Goal: Information Seeking & Learning: Learn about a topic

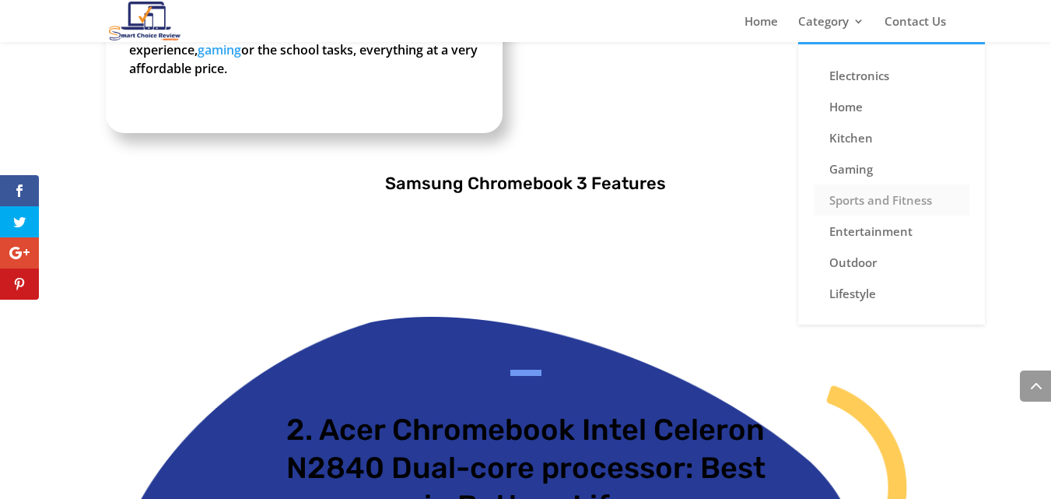
scroll to position [2101, 0]
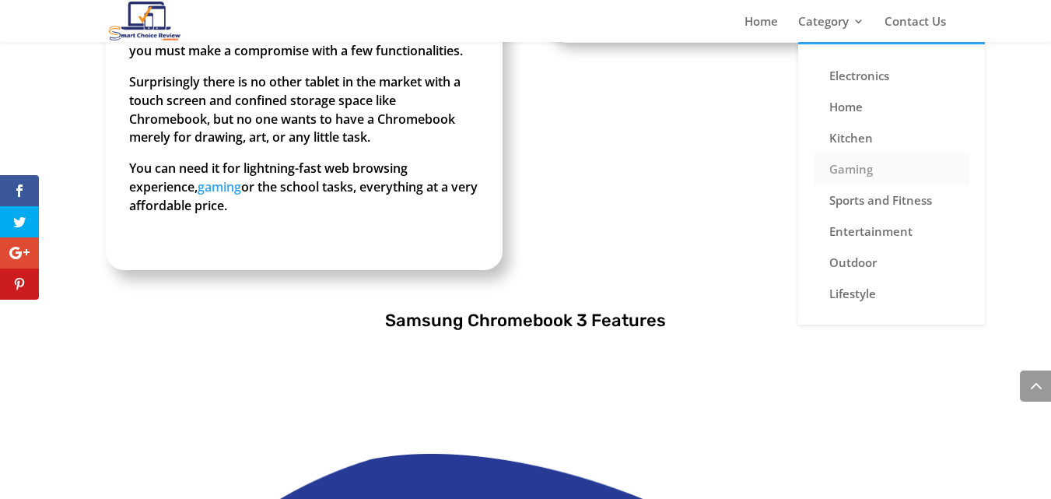
click at [867, 170] on link "Gaming" at bounding box center [892, 168] width 156 height 31
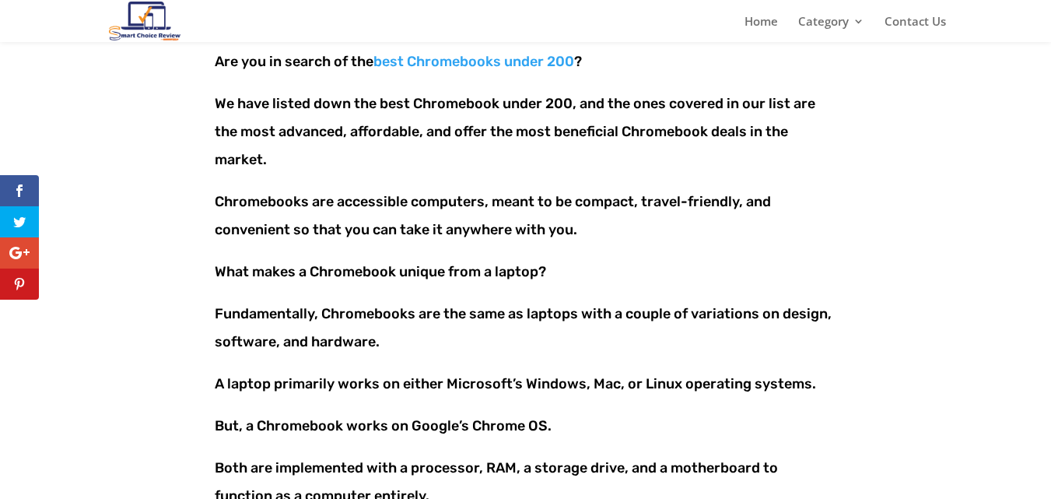
scroll to position [0, 0]
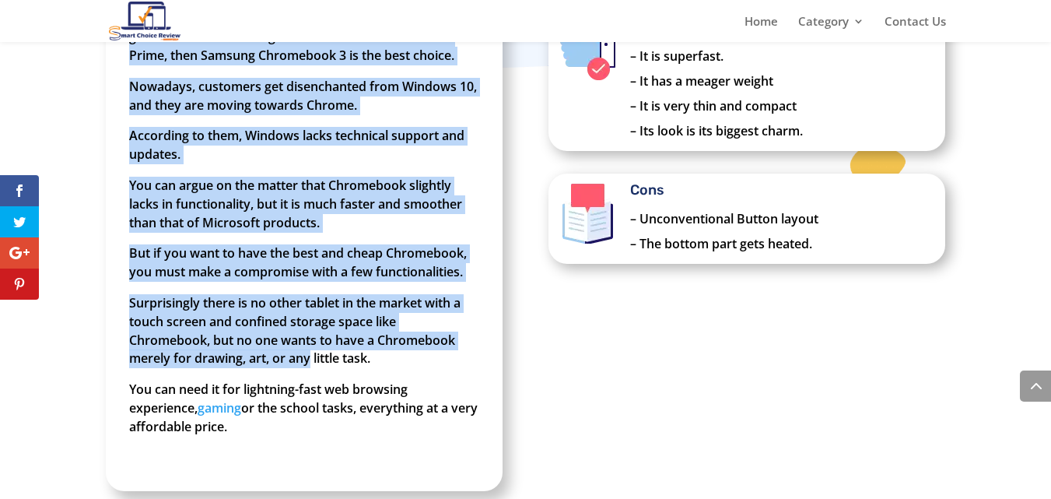
scroll to position [1946, 0]
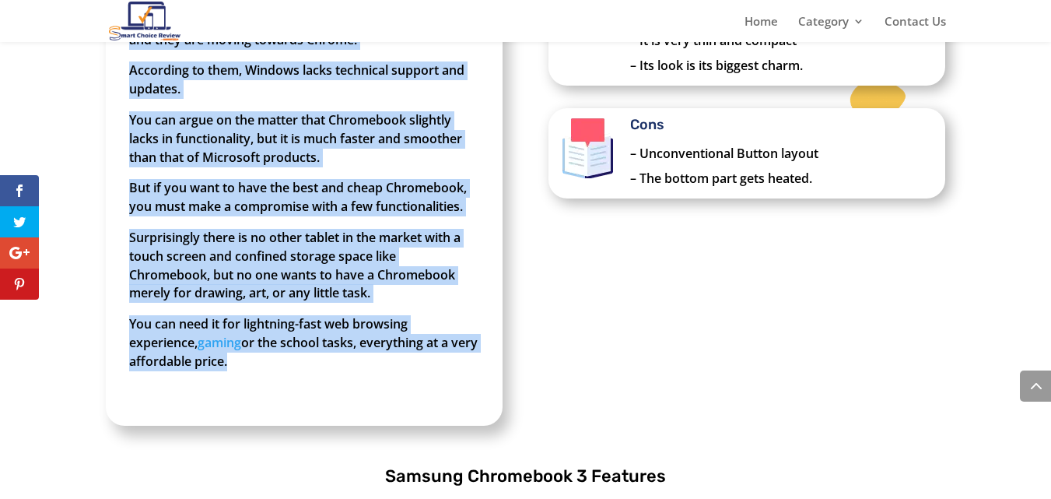
drag, startPoint x: 130, startPoint y: 188, endPoint x: 274, endPoint y: 359, distance: 223.1
click at [274, 359] on div "If you want a device more powerful than a regular tablet but do not want to inv…" at bounding box center [304, 49] width 397 height 752
copy div "If you want a device more powerful than a regular tablet but do not want to inv…"
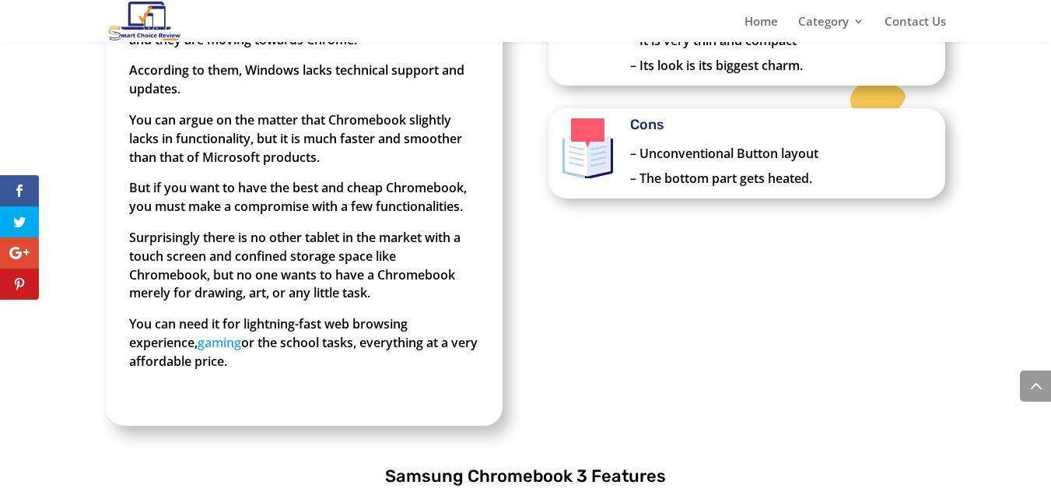
click at [671, 230] on div "If you want a device more powerful than a regular tablet but do not want to inv…" at bounding box center [526, 49] width 840 height 794
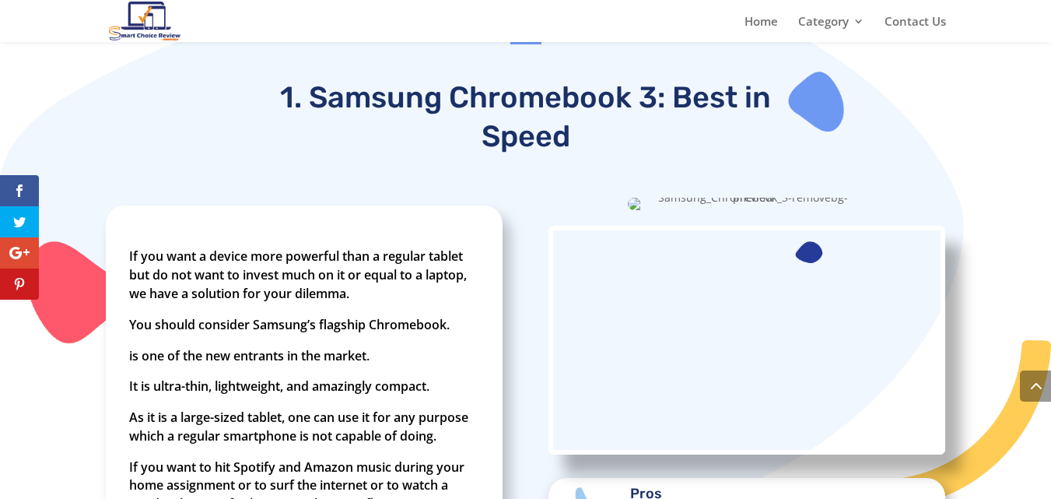
scroll to position [1401, 0]
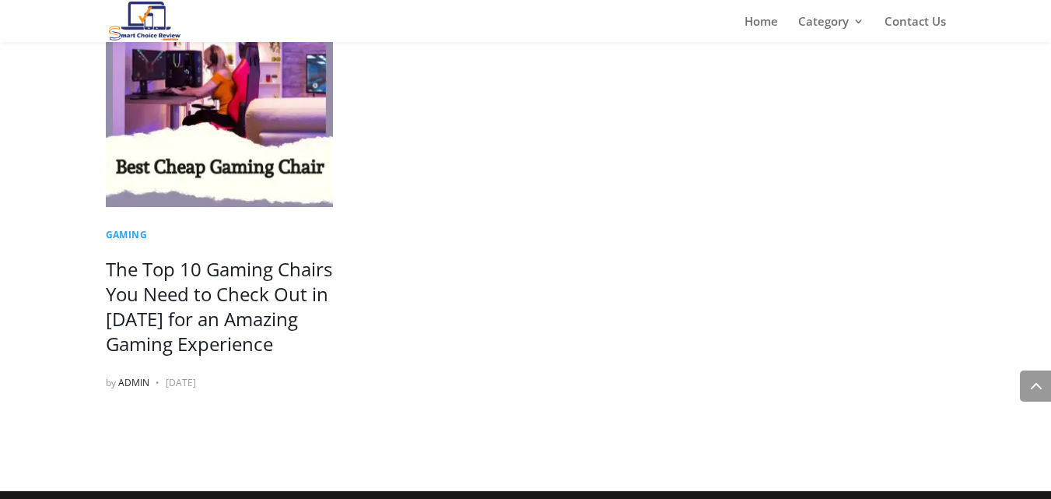
scroll to position [658, 0]
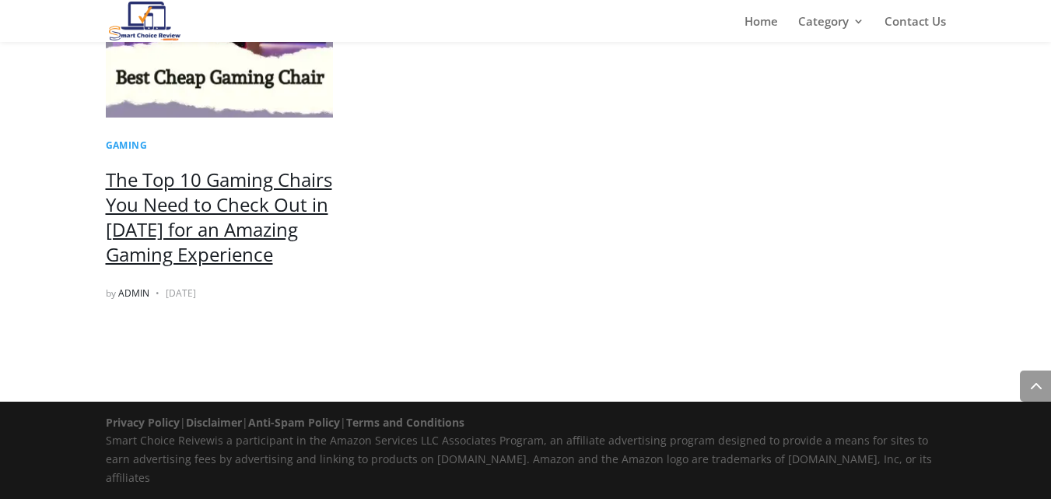
click at [202, 235] on link "The Top 10 Gaming Chairs You Need to Check Out in [DATE] for an Amazing Gaming …" at bounding box center [219, 217] width 226 height 100
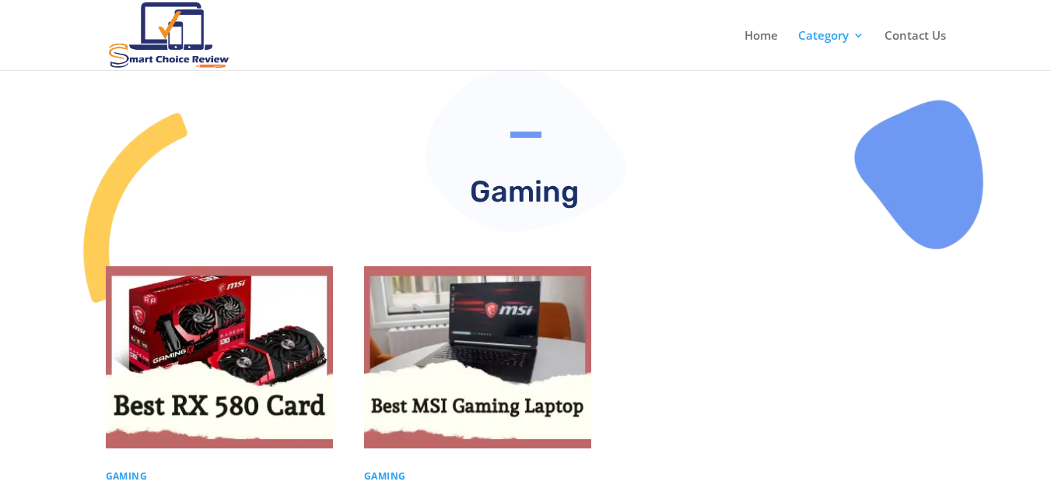
scroll to position [0, 0]
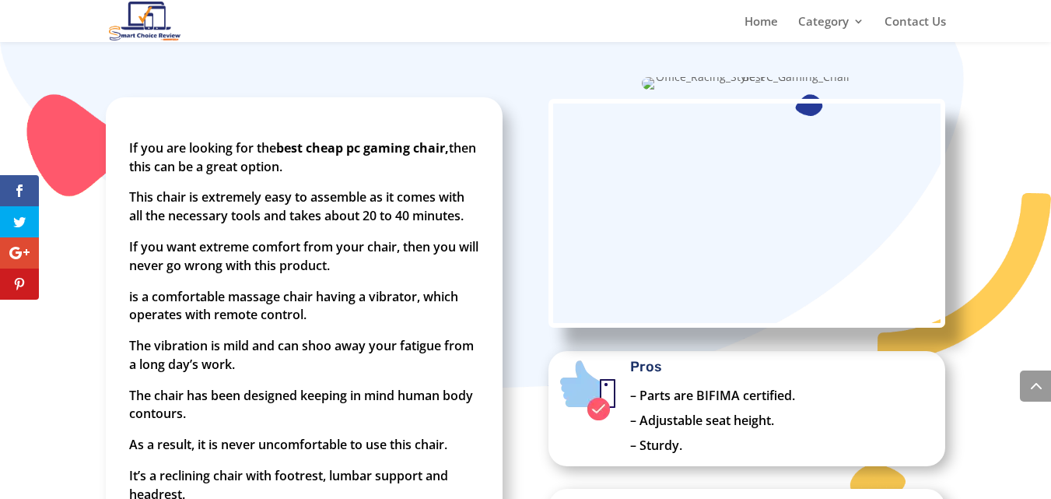
scroll to position [1401, 0]
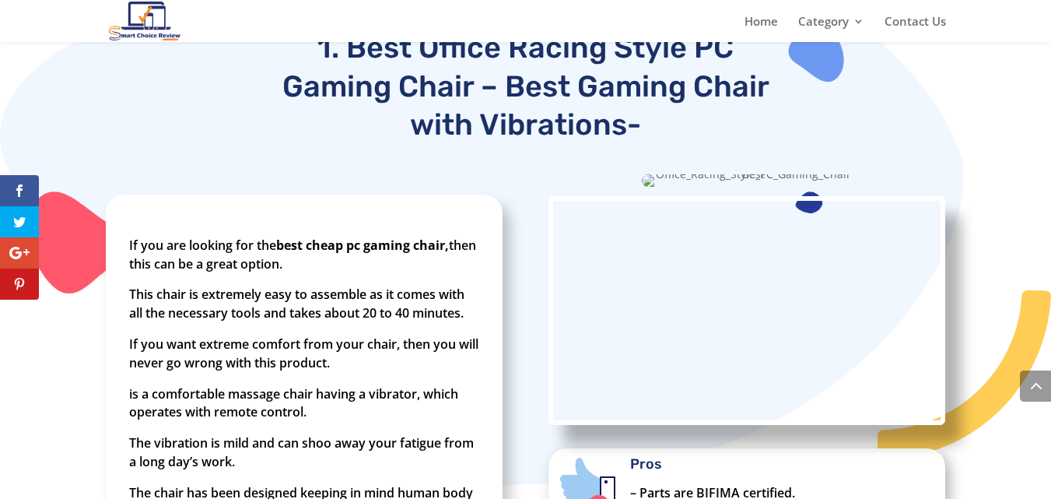
click at [706, 175] on img at bounding box center [747, 180] width 210 height 12
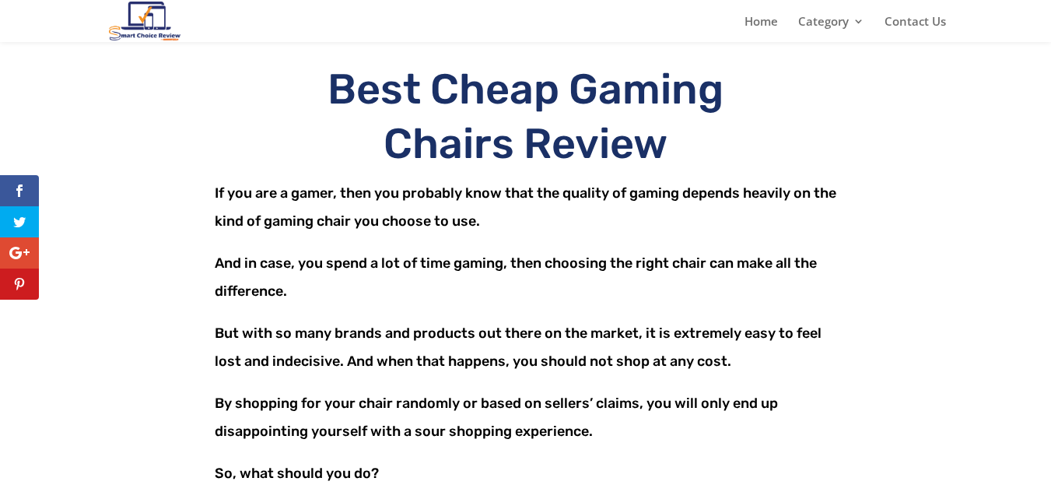
scroll to position [0, 0]
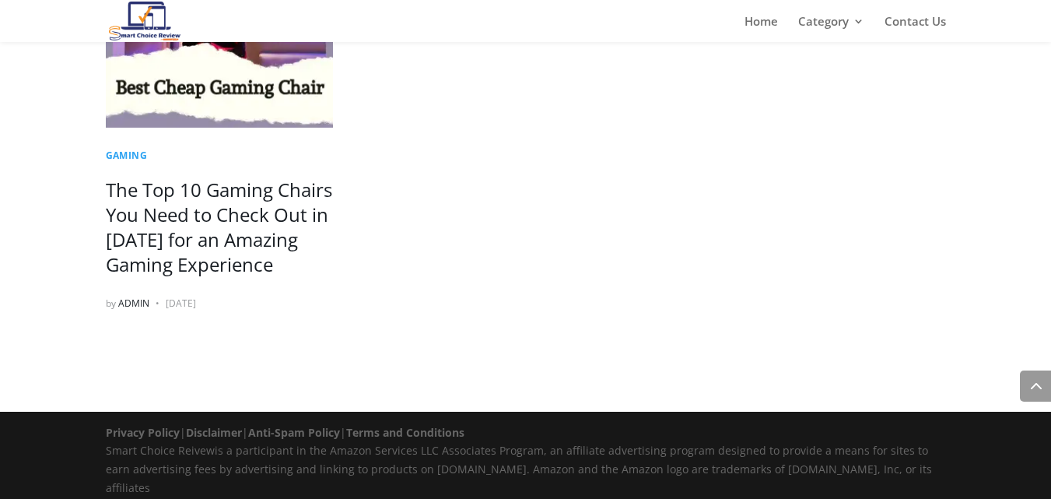
scroll to position [658, 0]
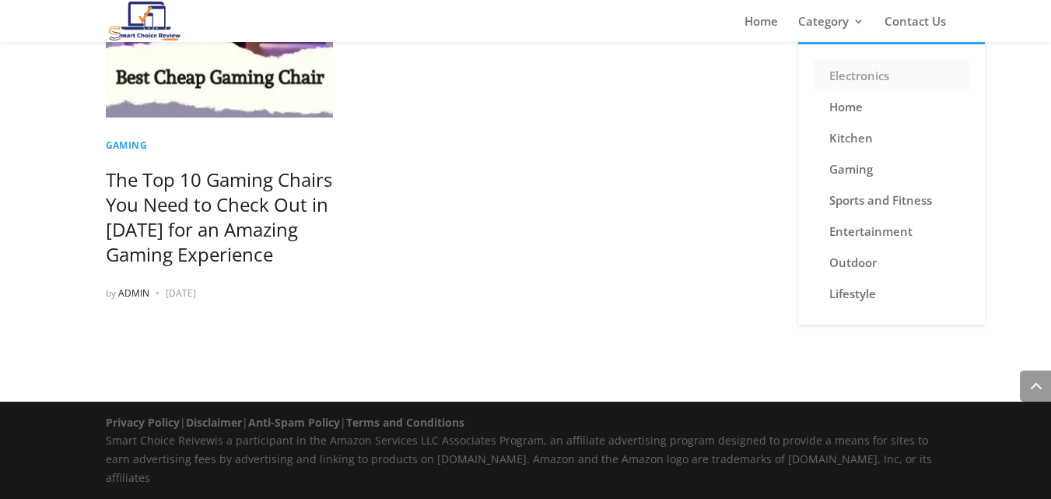
click at [853, 75] on link "Electronics" at bounding box center [892, 75] width 156 height 31
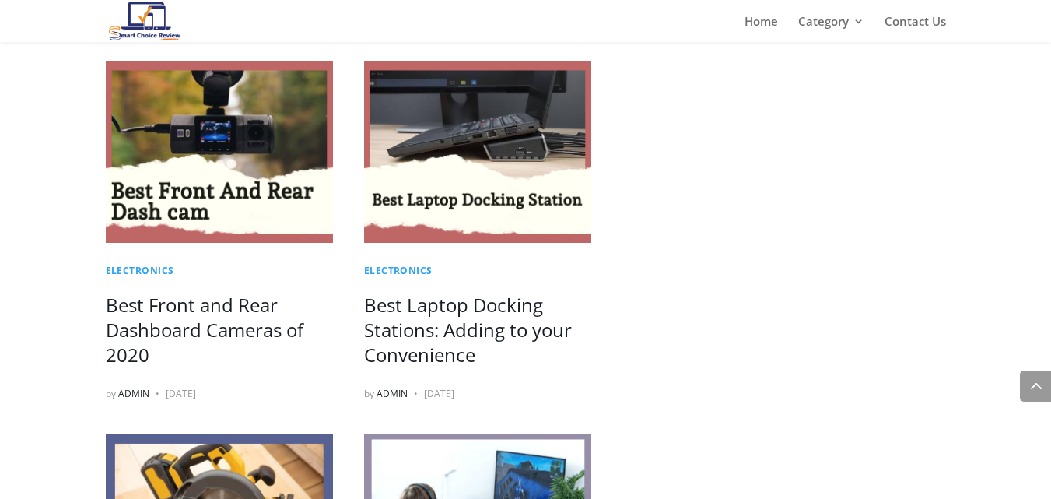
scroll to position [2675, 0]
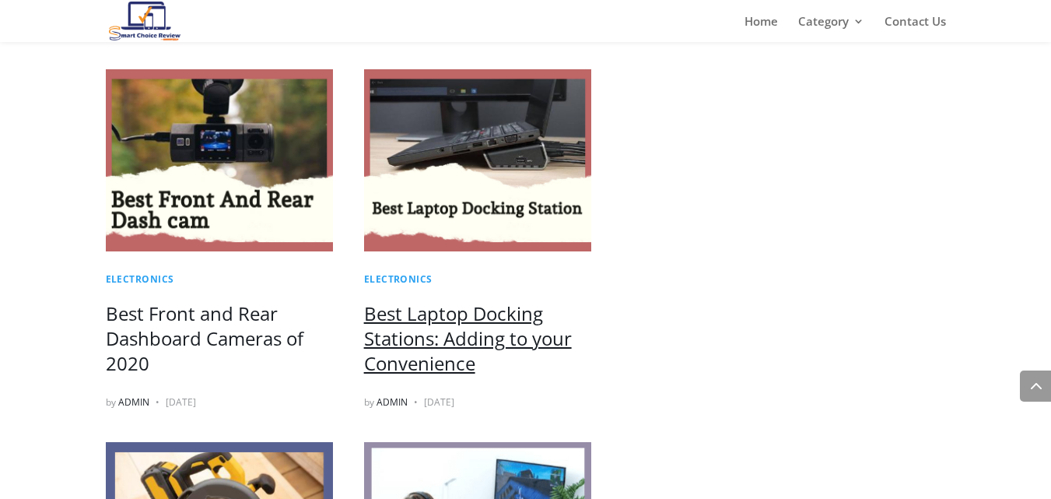
click at [386, 315] on link "Best Laptop Docking Stations: Adding to your Convenience" at bounding box center [468, 337] width 208 height 75
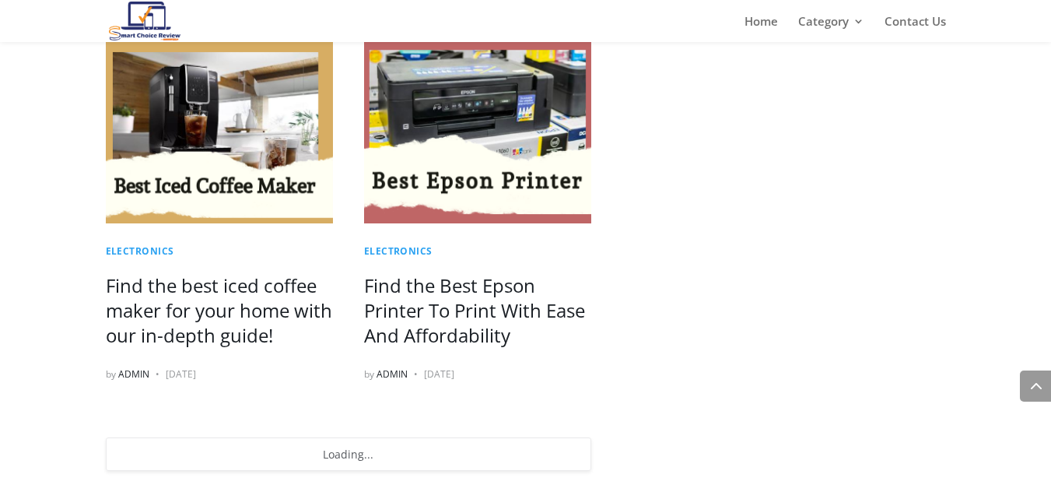
scroll to position [4291, 0]
